Goal: Information Seeking & Learning: Find specific fact

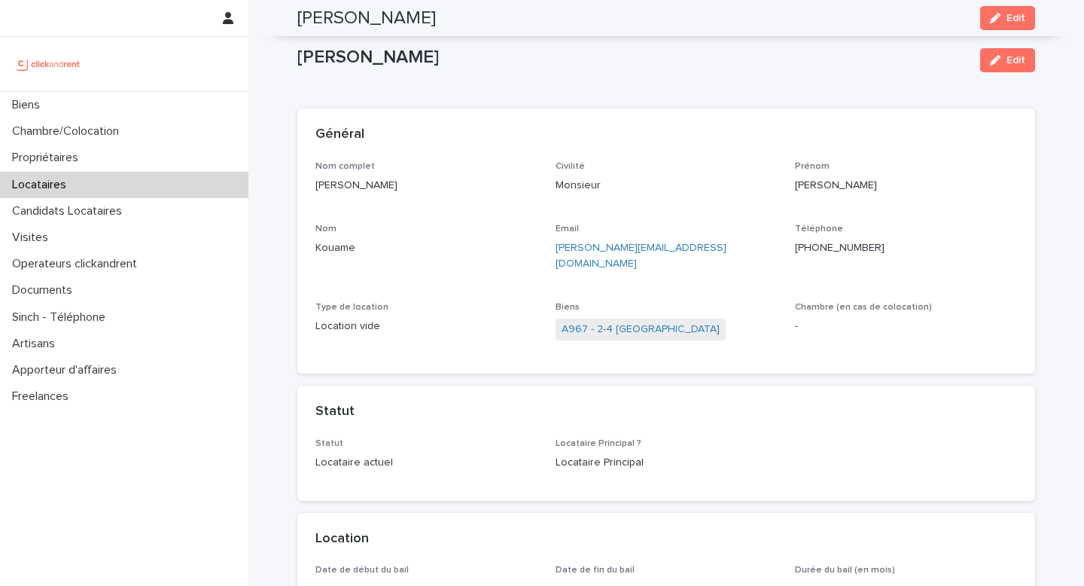
scroll to position [759, 0]
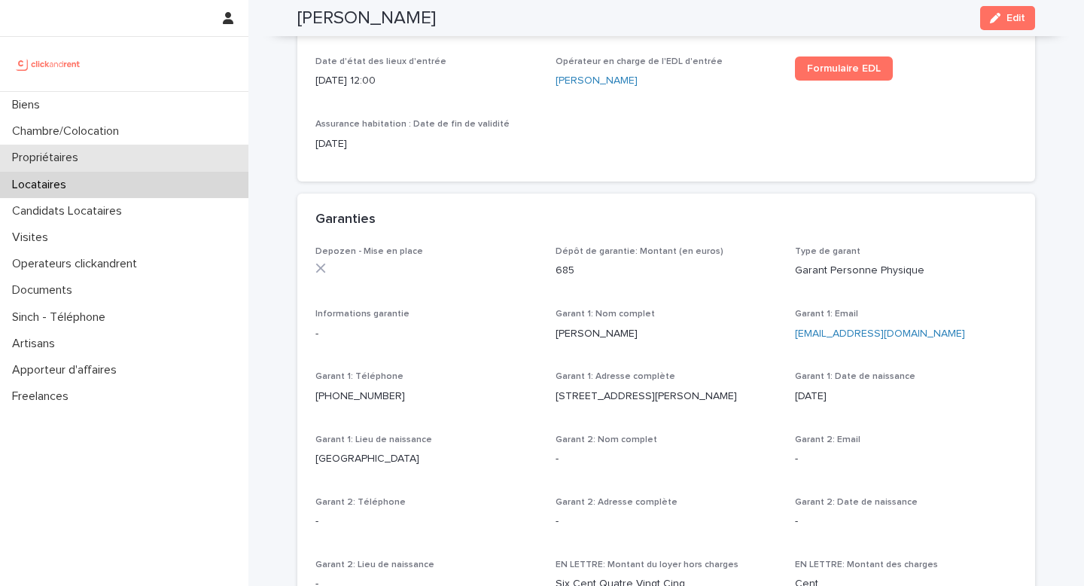
click at [117, 170] on div "Propriétaires" at bounding box center [124, 158] width 249 height 26
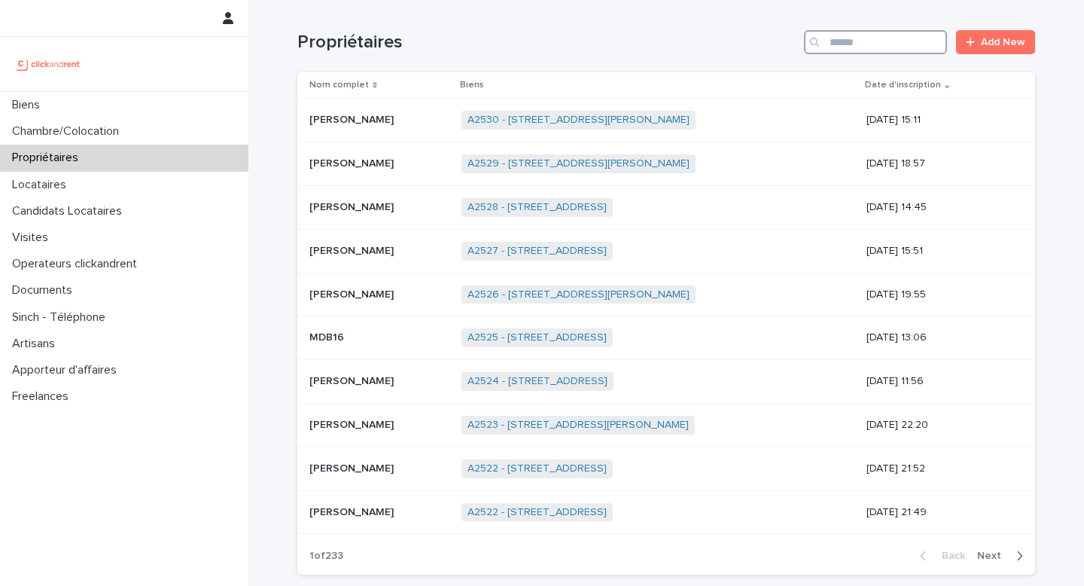
click at [849, 50] on input "Search" at bounding box center [875, 42] width 143 height 24
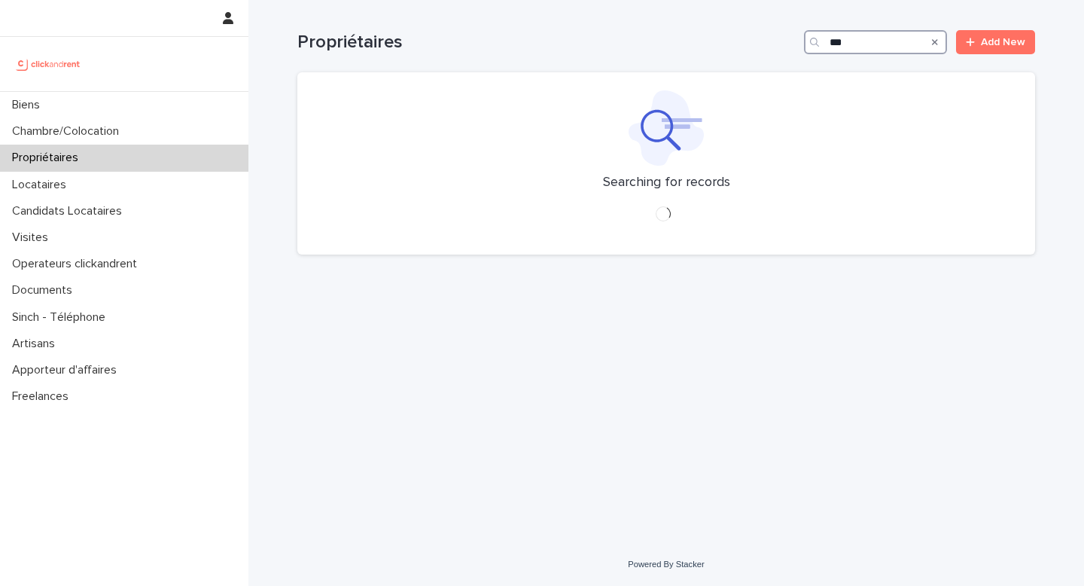
type input "****"
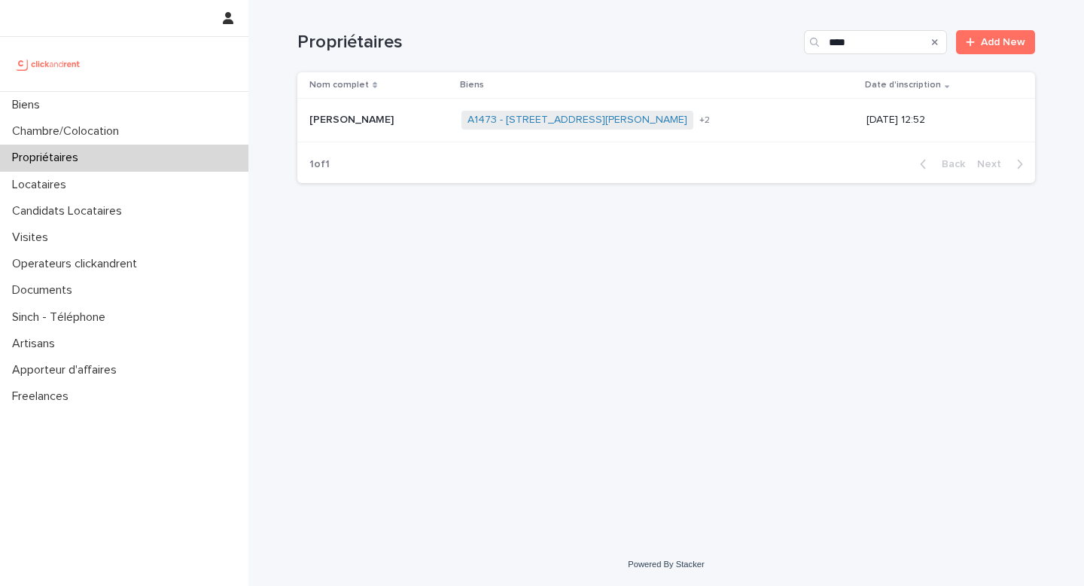
click at [364, 117] on p "[PERSON_NAME]" at bounding box center [353, 119] width 87 height 16
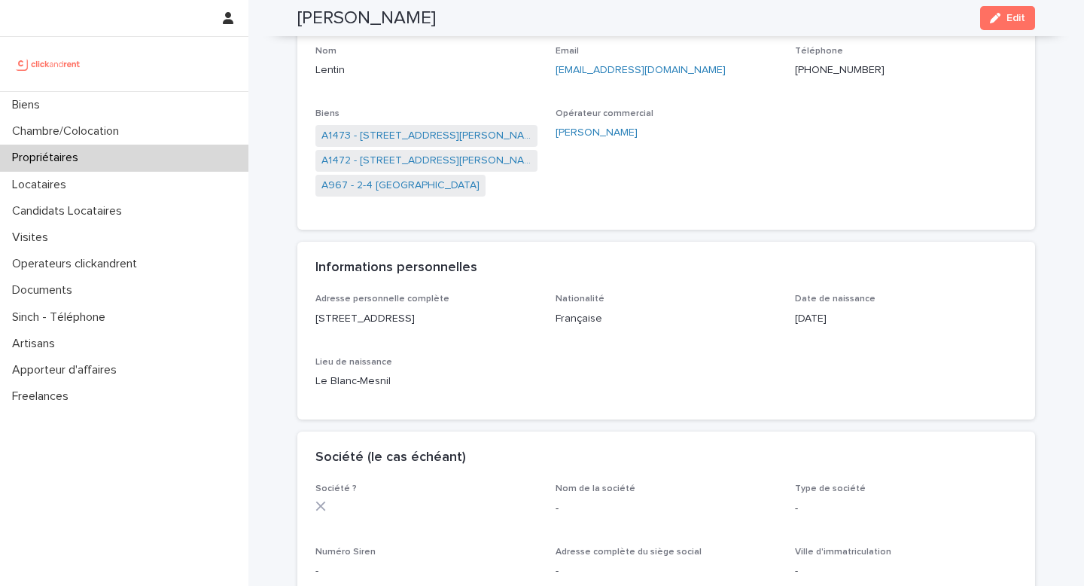
scroll to position [137, 0]
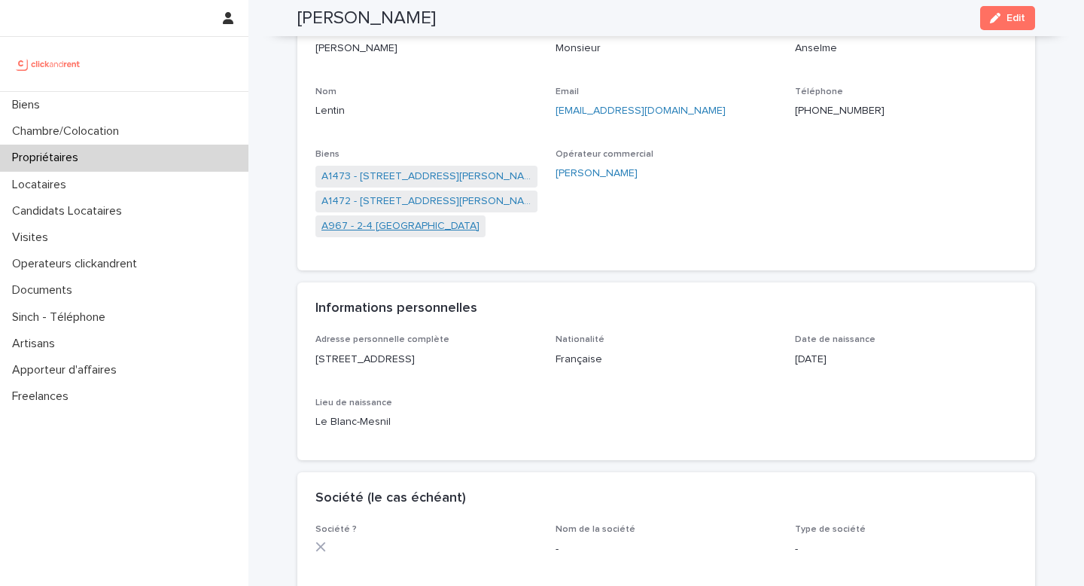
click at [407, 220] on link "A967 - 2-4 [GEOGRAPHIC_DATA]" at bounding box center [401, 226] width 158 height 16
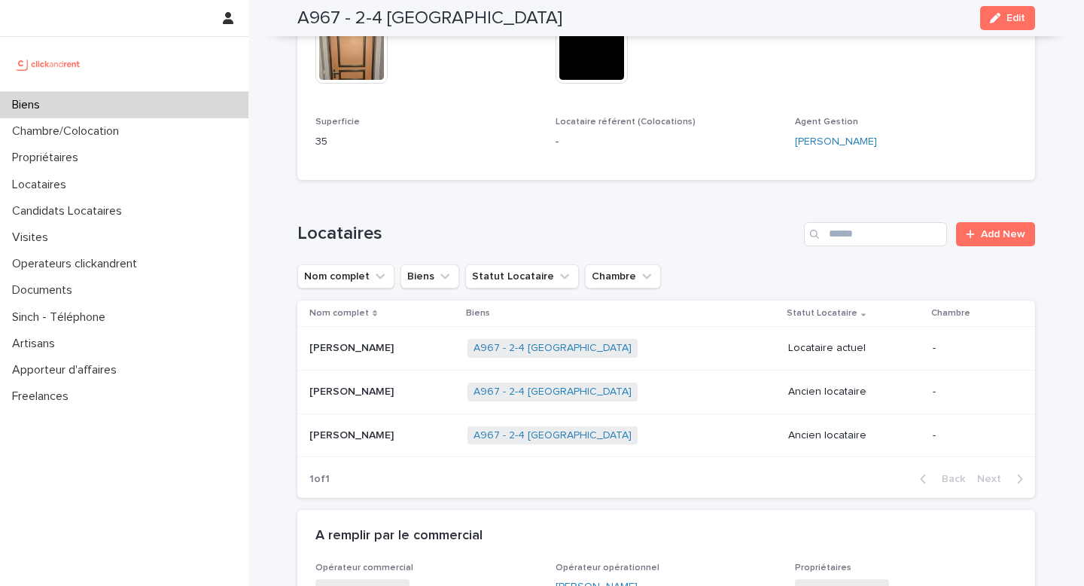
scroll to position [453, 0]
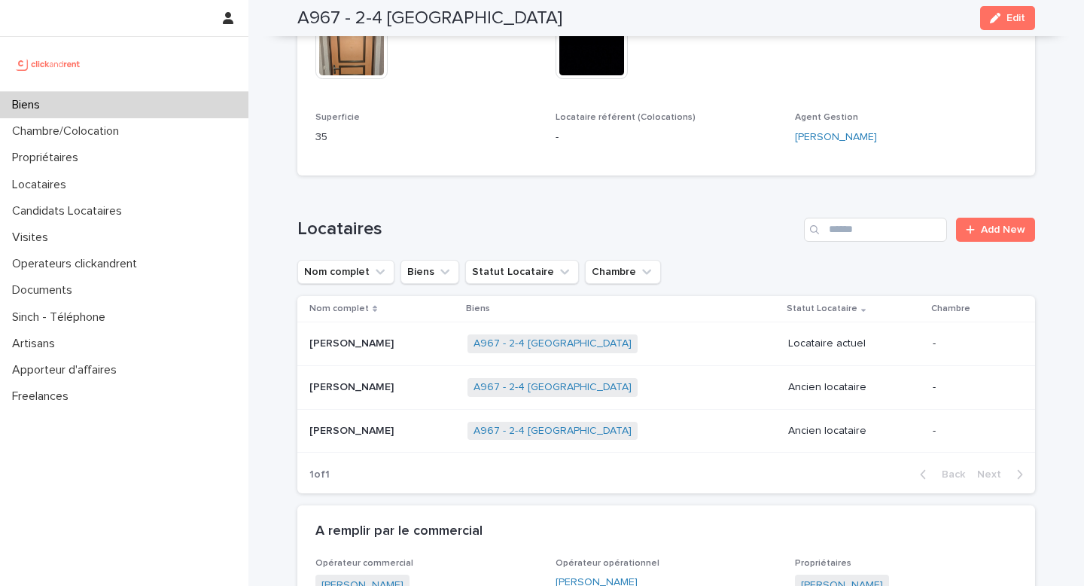
click at [75, 99] on div "Biens" at bounding box center [124, 105] width 249 height 26
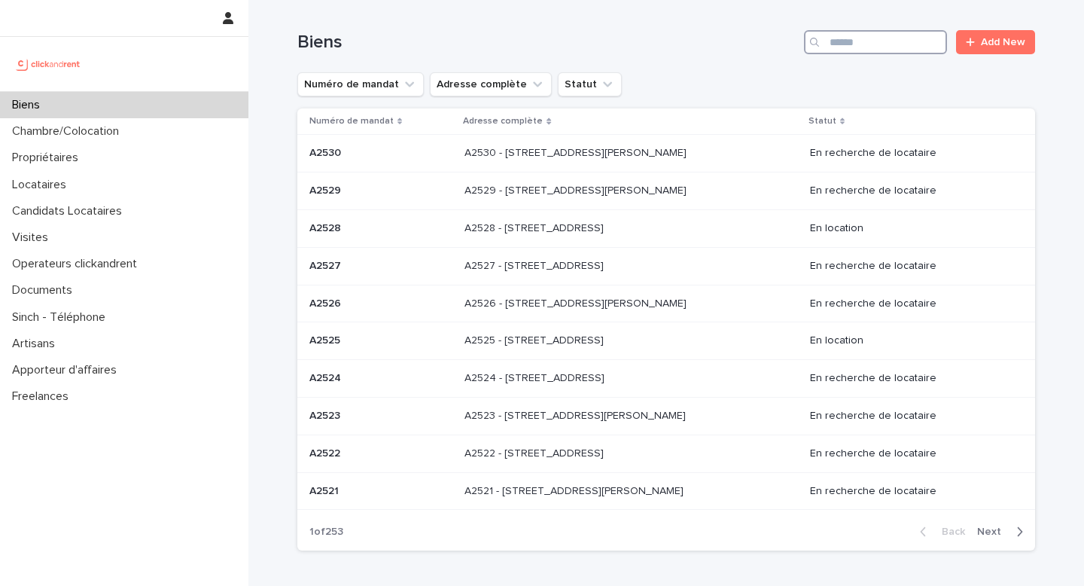
click at [854, 40] on input "Search" at bounding box center [875, 42] width 143 height 24
paste input "****"
type input "****"
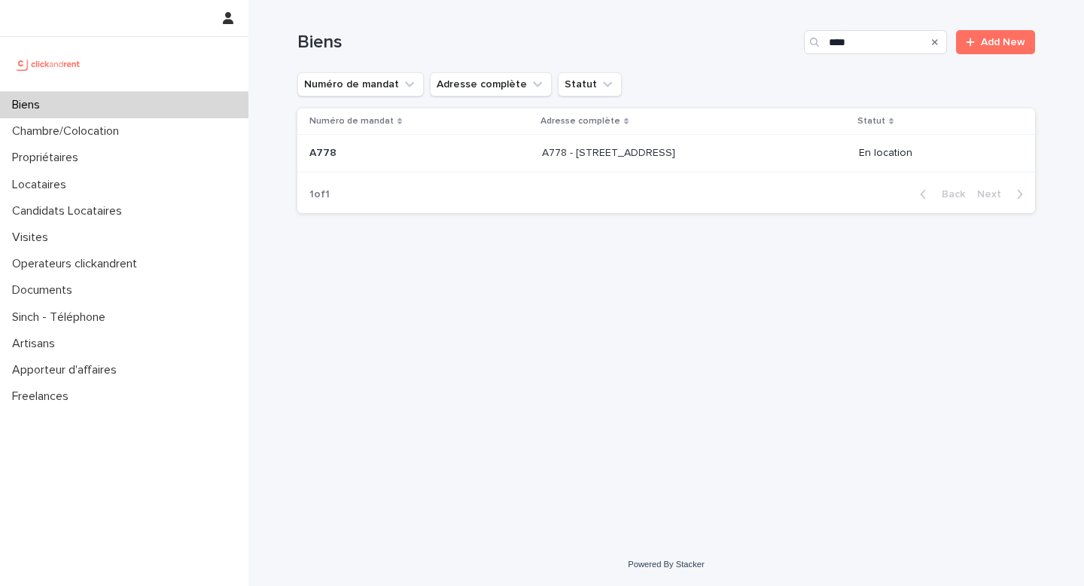
click at [601, 150] on p "A778 - [STREET_ADDRESS]" at bounding box center [610, 152] width 136 height 16
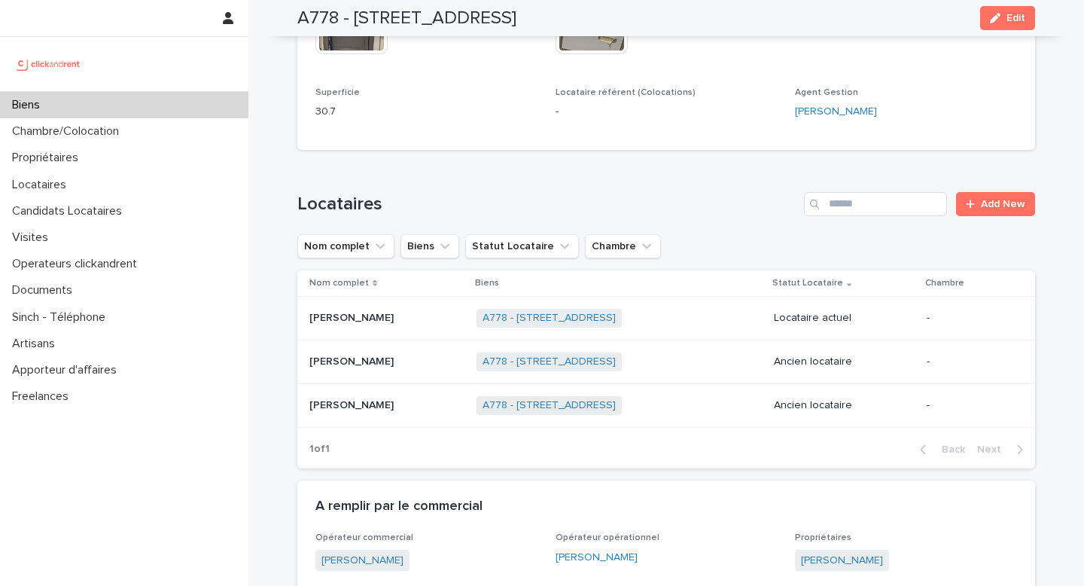
scroll to position [526, 0]
drag, startPoint x: 403, startPoint y: 301, endPoint x: 396, endPoint y: 289, distance: 13.8
click at [396, 296] on td "[PERSON_NAME]" at bounding box center [383, 318] width 173 height 44
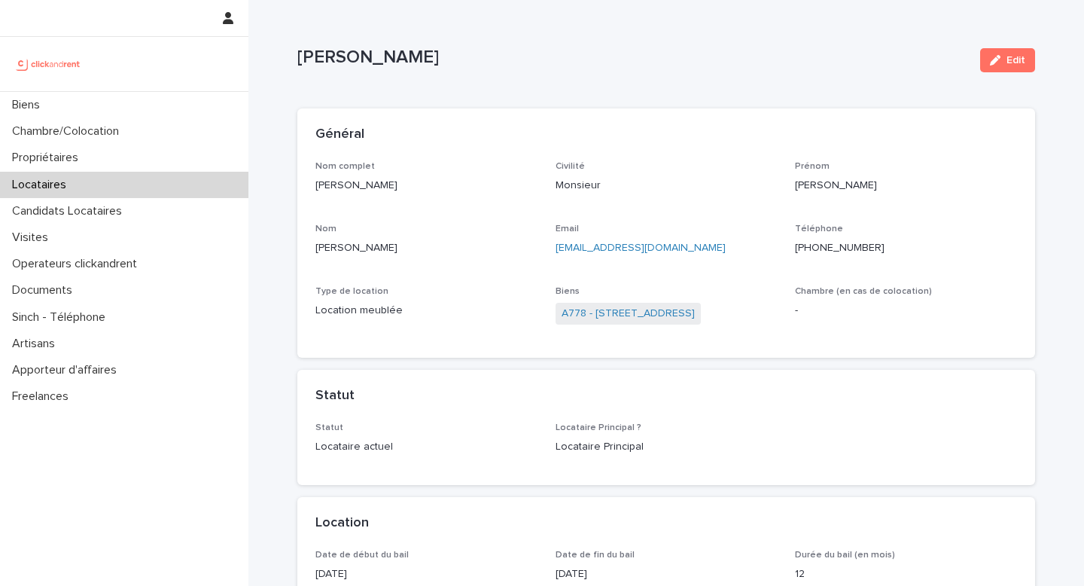
click at [373, 50] on p "[PERSON_NAME]" at bounding box center [632, 58] width 671 height 22
copy div "[PERSON_NAME] Edit Sorry, there was an error saving your record. Please try aga…"
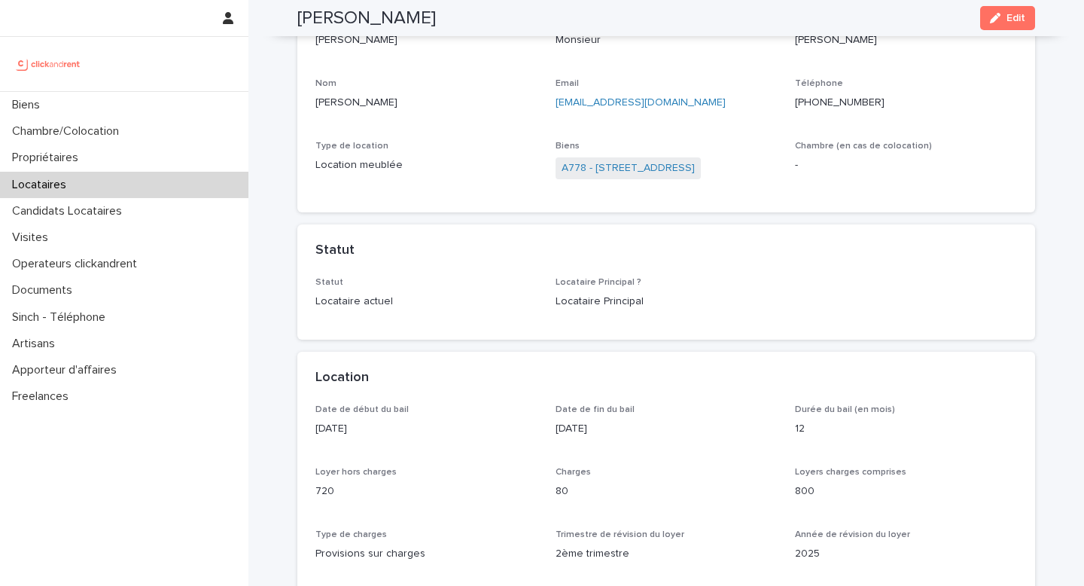
scroll to position [44, 0]
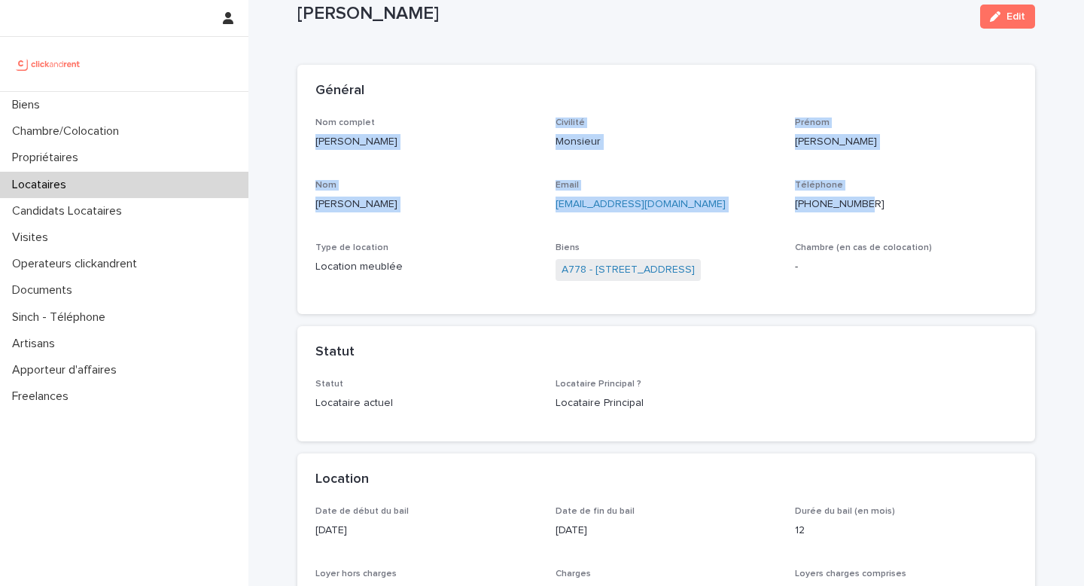
drag, startPoint x: 313, startPoint y: 144, endPoint x: 911, endPoint y: 206, distance: 601.9
click at [911, 206] on div "Nom complet [PERSON_NAME] Civilité Monsieur [PERSON_NAME] [PERSON_NAME] Nom [PE…" at bounding box center [666, 215] width 738 height 197
copy div "[PERSON_NAME] Civilité Monsieur [PERSON_NAME] [PERSON_NAME] Nom [PERSON_NAME] E…"
